Goal: Information Seeking & Learning: Learn about a topic

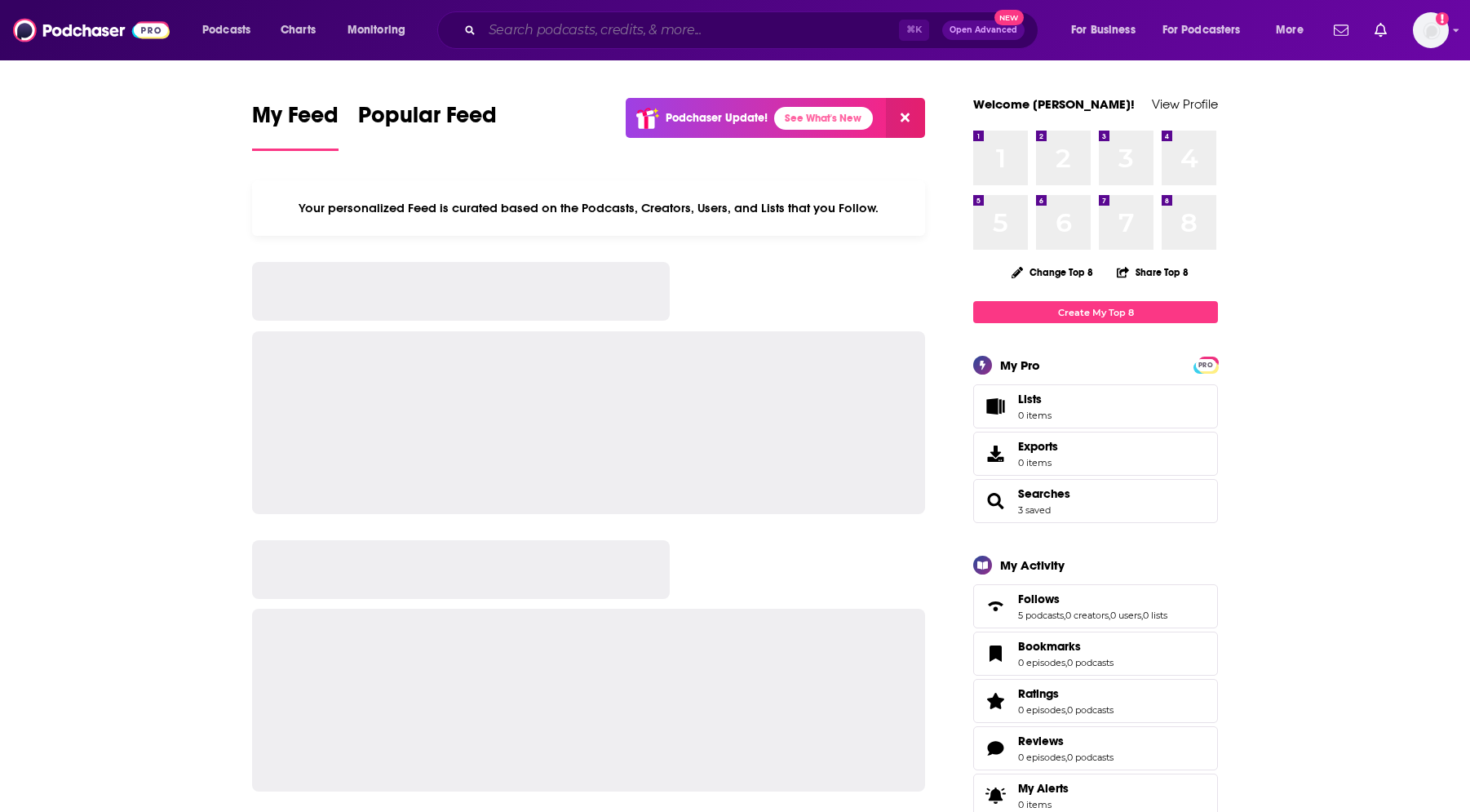
click at [737, 39] on input "Search podcasts, credits, & more..." at bounding box center [690, 30] width 417 height 26
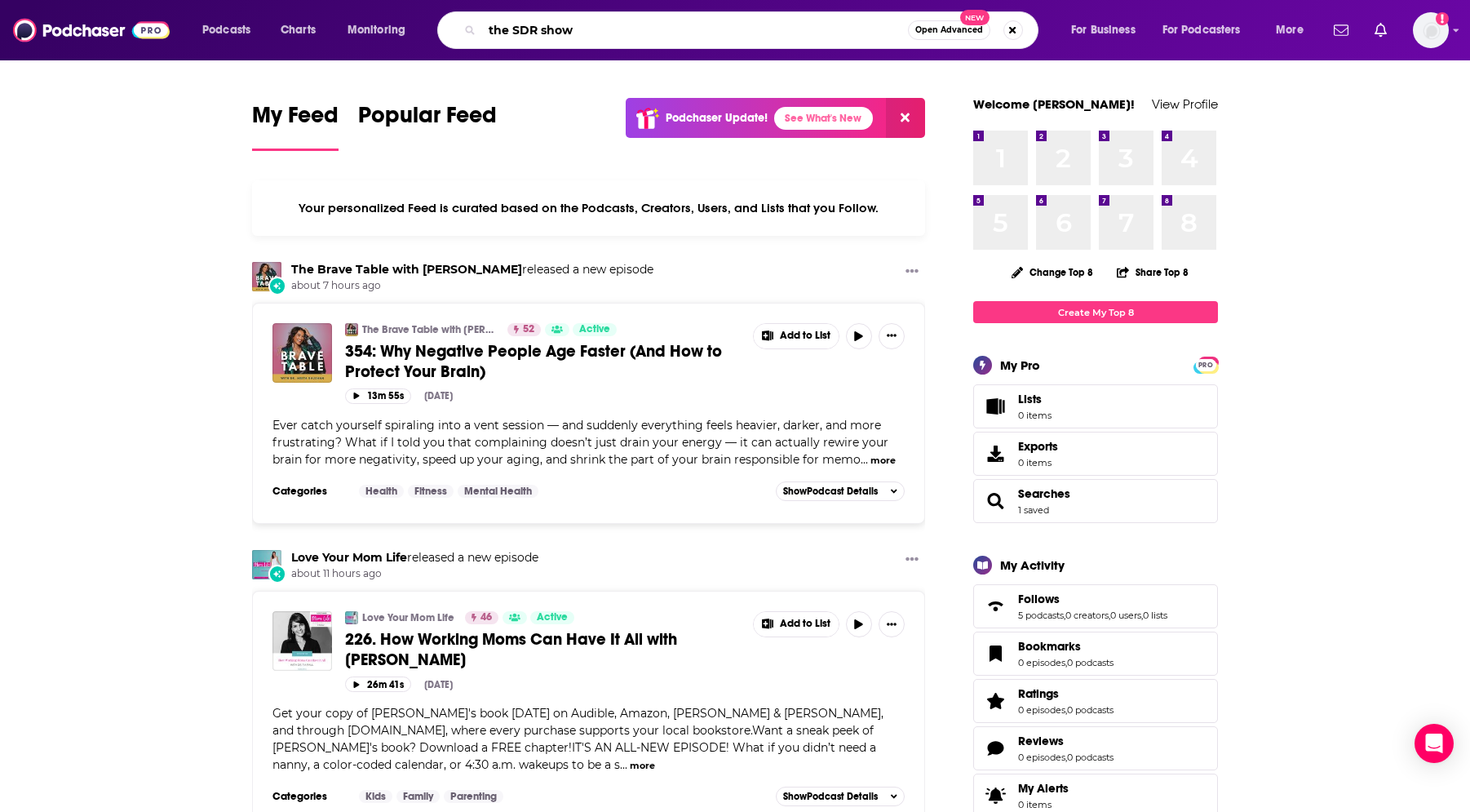
type input "the SDR show"
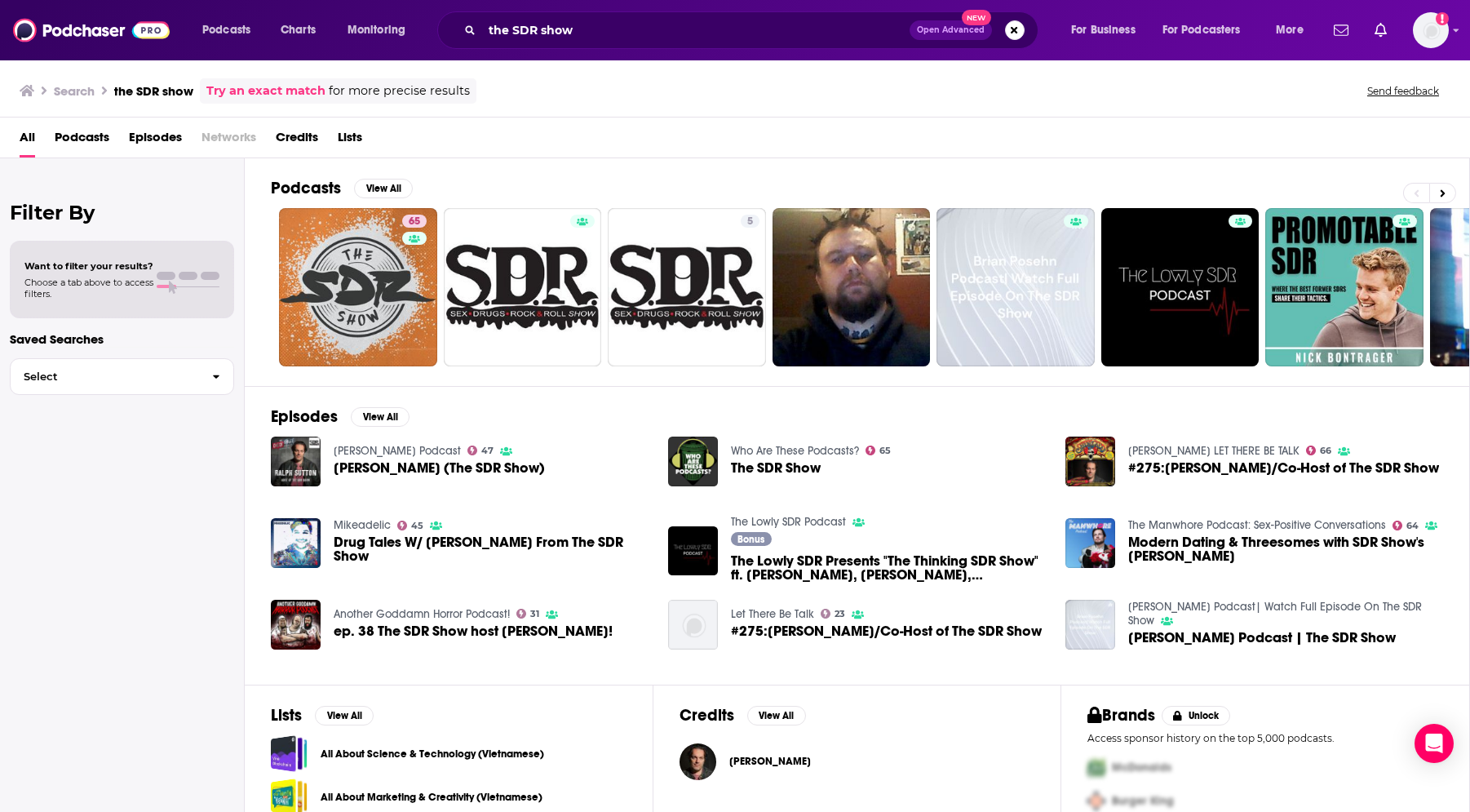
scroll to position [3, 0]
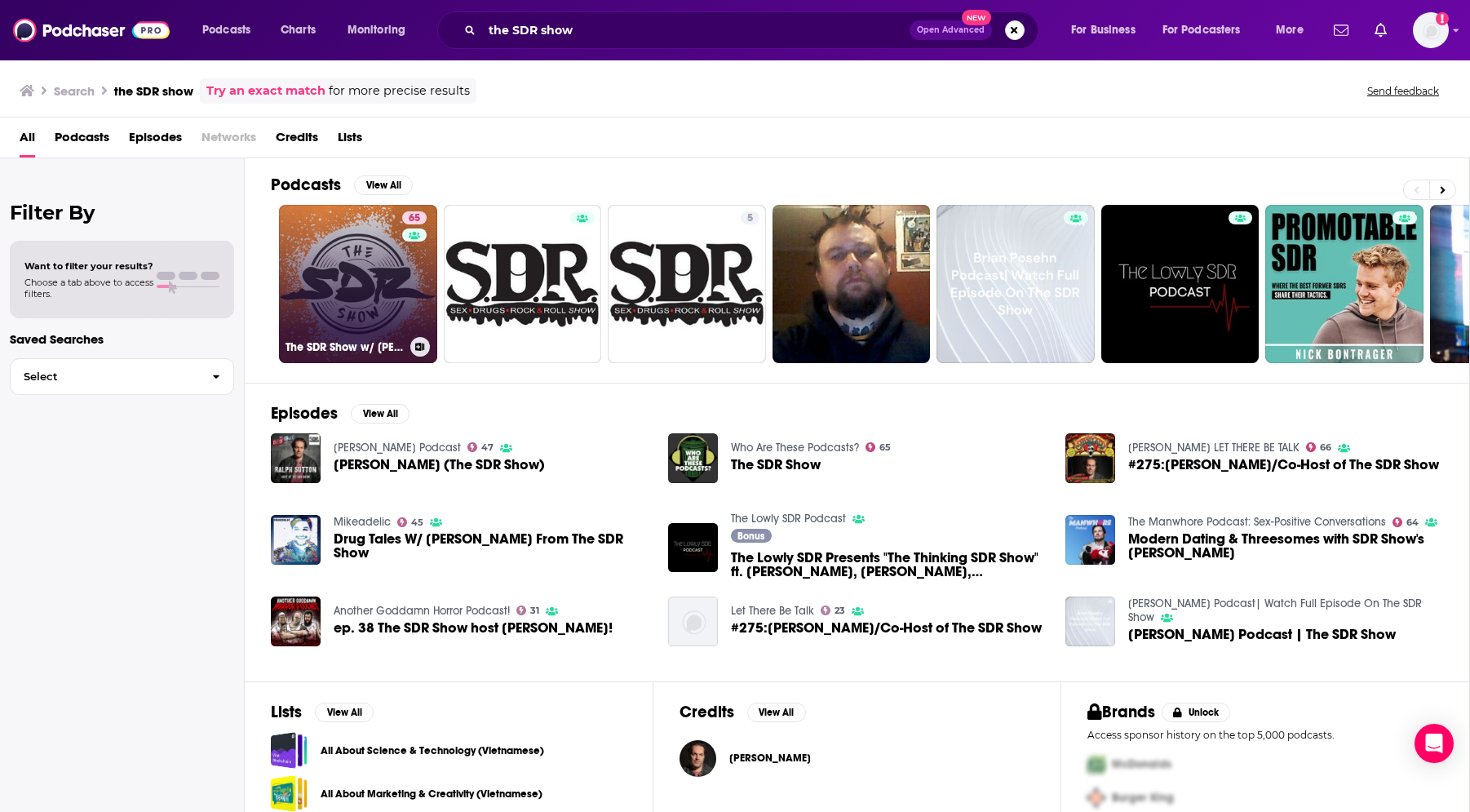
click at [388, 320] on link "65 The SDR Show w/ [PERSON_NAME] and [PERSON_NAME]" at bounding box center [358, 284] width 159 height 159
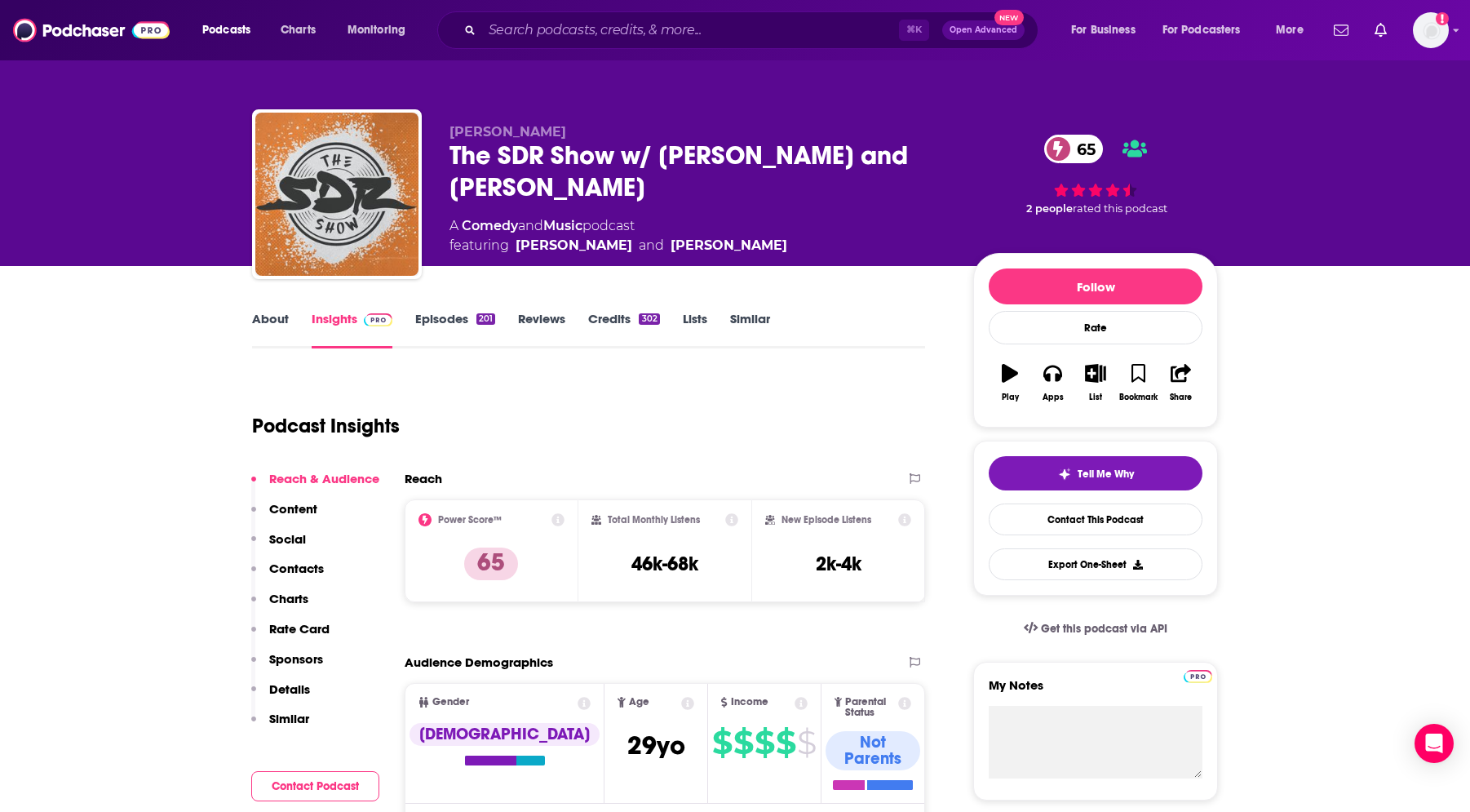
click at [276, 318] on link "About" at bounding box center [270, 329] width 37 height 37
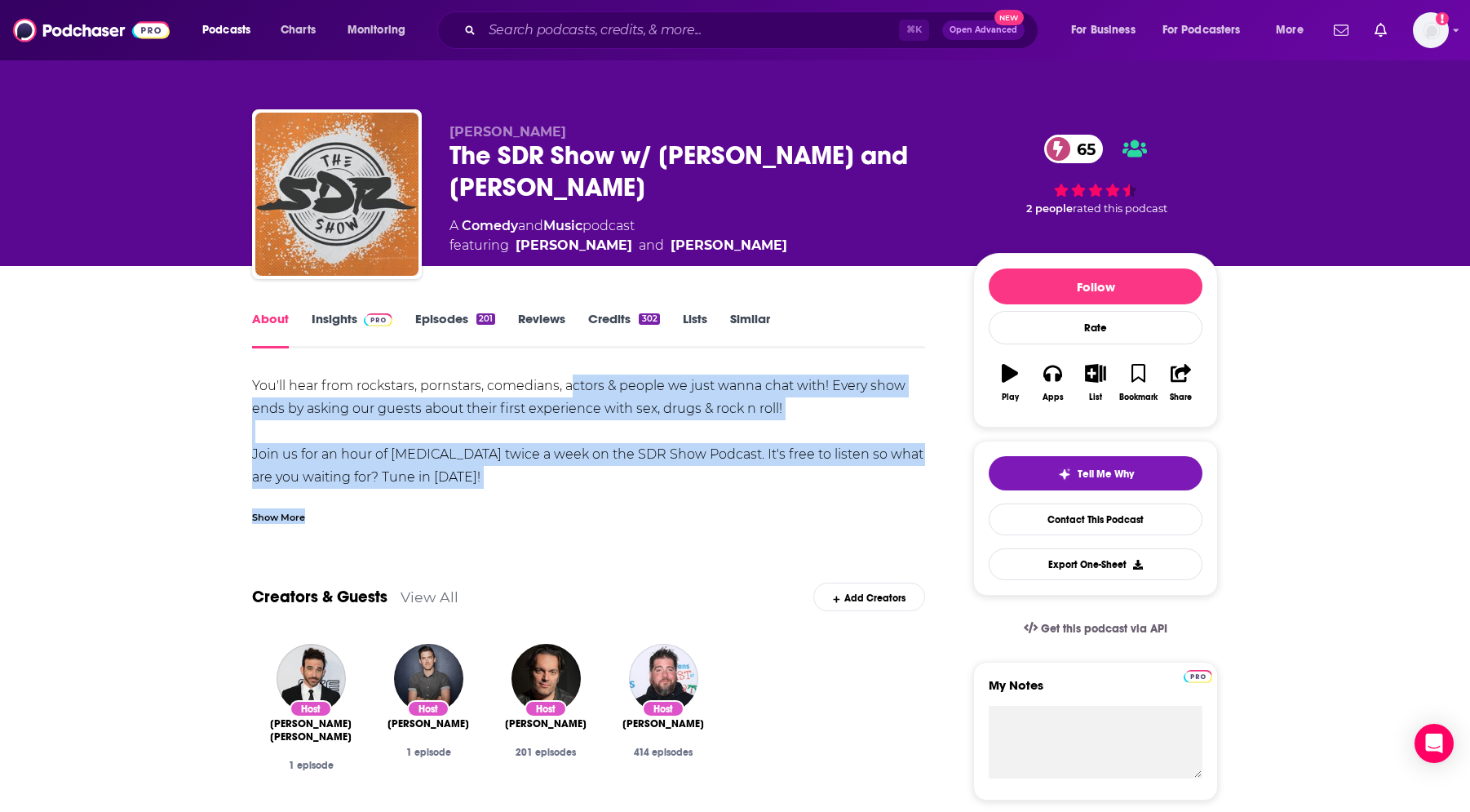
drag, startPoint x: 613, startPoint y: 443, endPoint x: 629, endPoint y: 506, distance: 65.0
click at [634, 511] on div "You'll hear from rockstars, pornstars, comedians, actors & people we just wanna…" at bounding box center [588, 449] width 674 height 149
click at [356, 328] on link "Insights" at bounding box center [352, 329] width 81 height 37
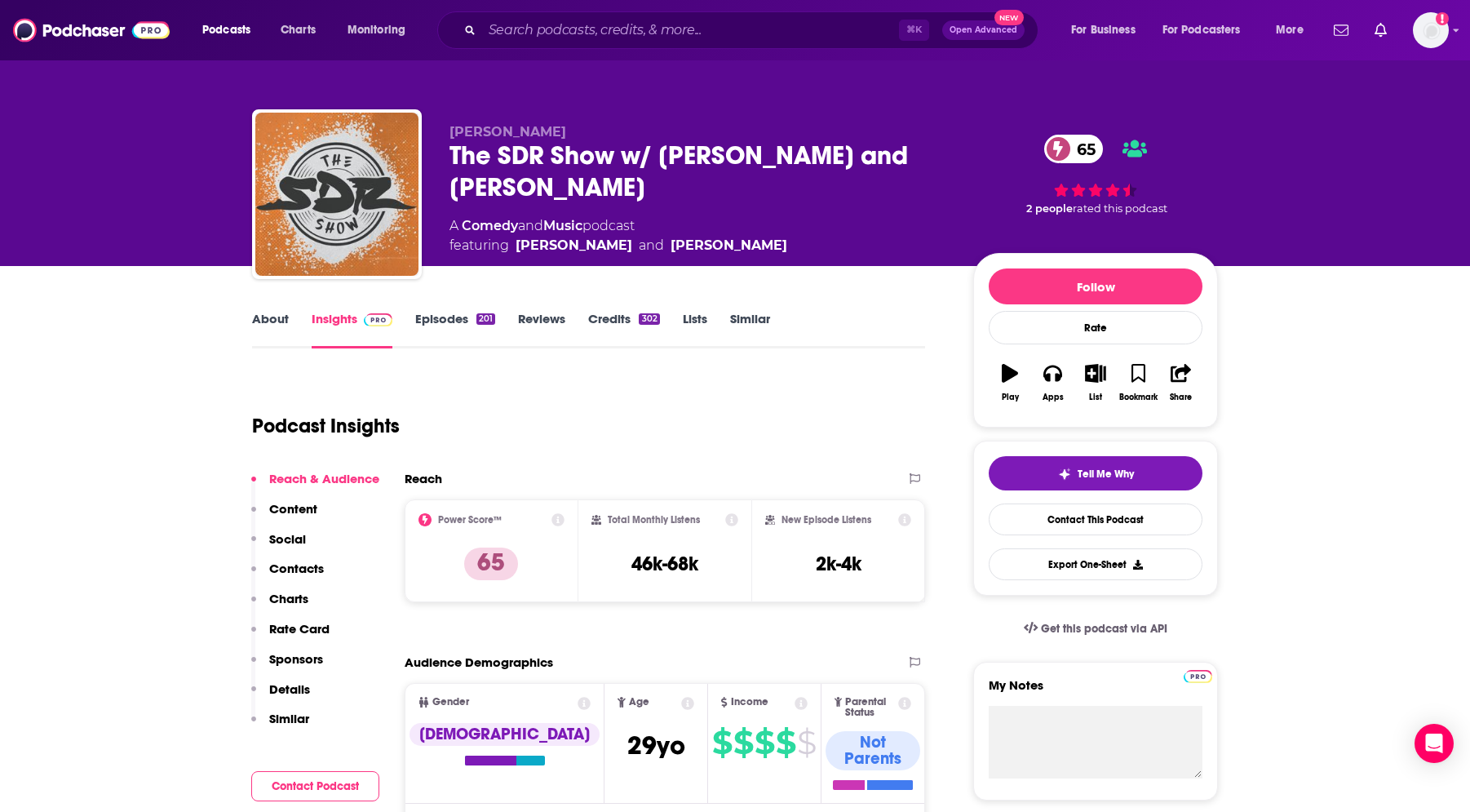
click at [477, 316] on div "201" at bounding box center [486, 319] width 19 height 11
